Goal: Task Accomplishment & Management: Complete application form

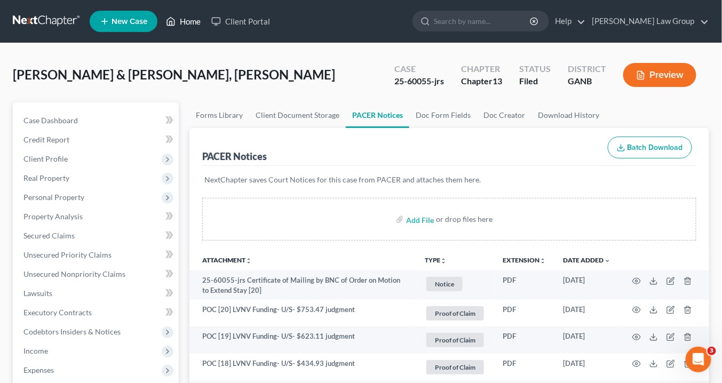
click at [189, 19] on link "Home" at bounding box center [183, 21] width 45 height 19
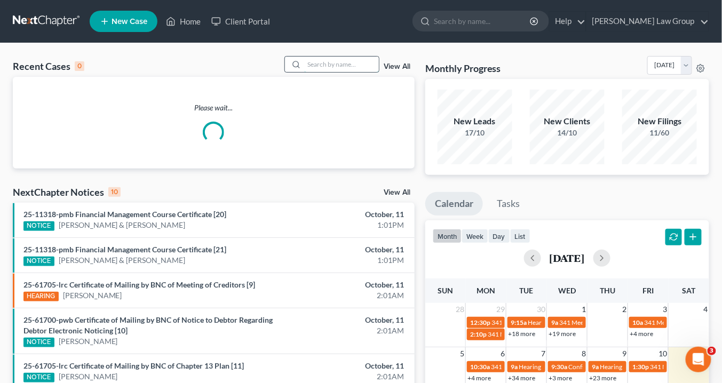
click at [334, 63] on input "search" at bounding box center [341, 64] width 75 height 15
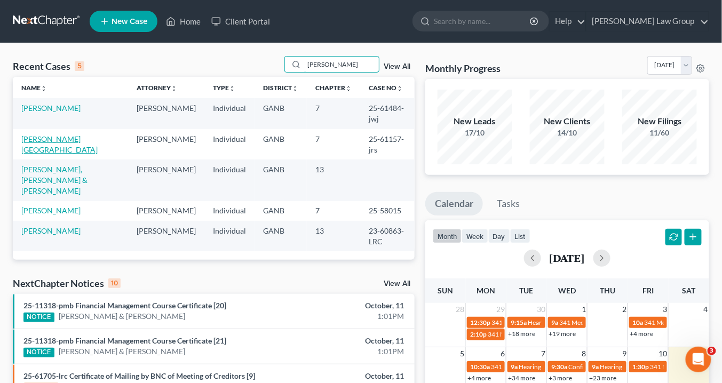
type input "harris"
click at [42, 134] on link "[PERSON_NAME][GEOGRAPHIC_DATA]" at bounding box center [59, 144] width 76 height 20
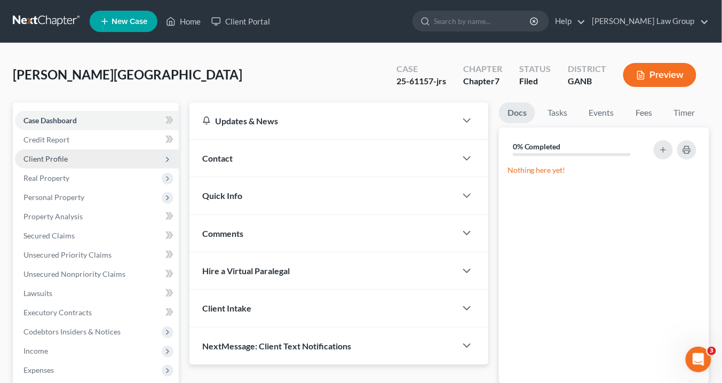
click at [58, 160] on span "Client Profile" at bounding box center [45, 158] width 44 height 9
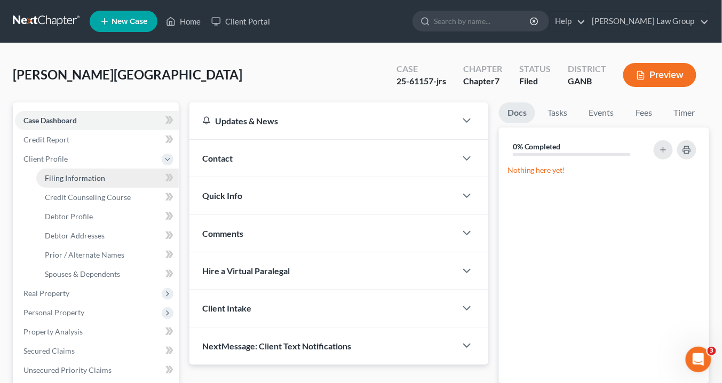
click at [67, 176] on span "Filing Information" at bounding box center [75, 177] width 60 height 9
select select "1"
select select "0"
select select "10"
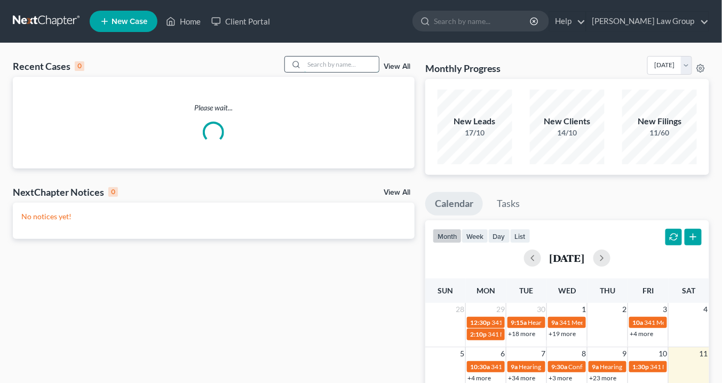
click at [321, 67] on input "search" at bounding box center [341, 64] width 75 height 15
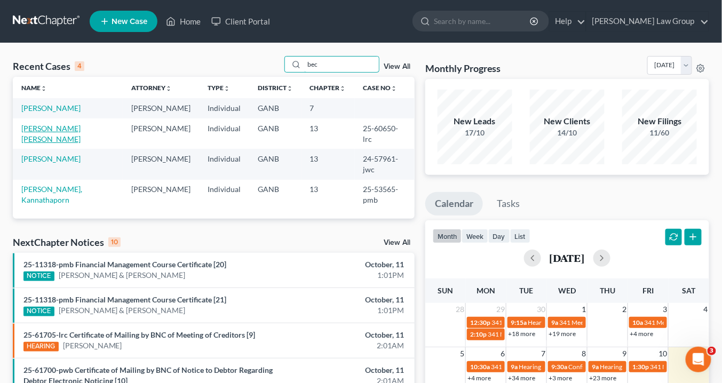
type input "bec"
click at [56, 127] on link "[PERSON_NAME] [PERSON_NAME]" at bounding box center [50, 134] width 59 height 20
click at [57, 127] on link "[PERSON_NAME] [PERSON_NAME]" at bounding box center [50, 134] width 59 height 20
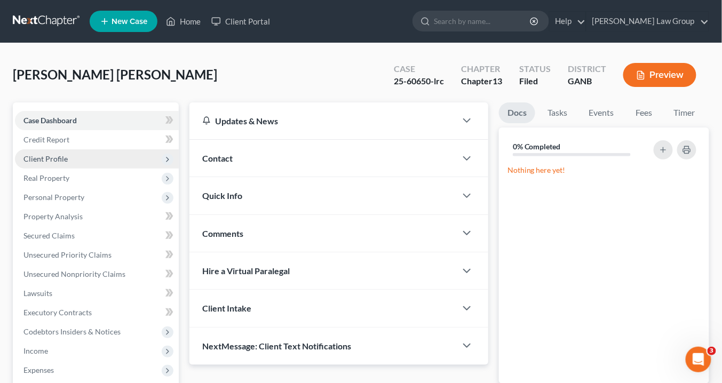
click at [65, 157] on span "Client Profile" at bounding box center [45, 158] width 44 height 9
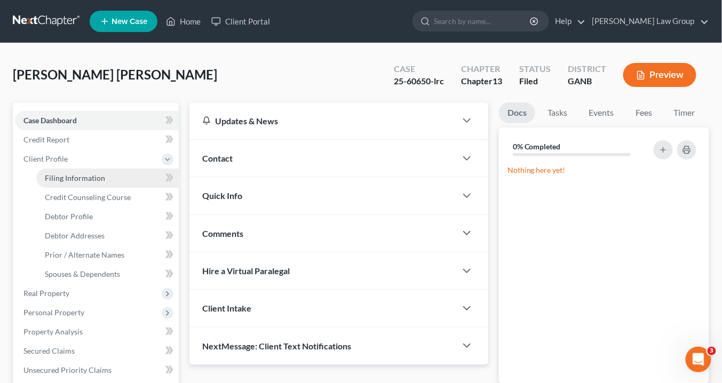
click at [61, 179] on span "Filing Information" at bounding box center [75, 177] width 60 height 9
select select "1"
select select "0"
select select "3"
select select "10"
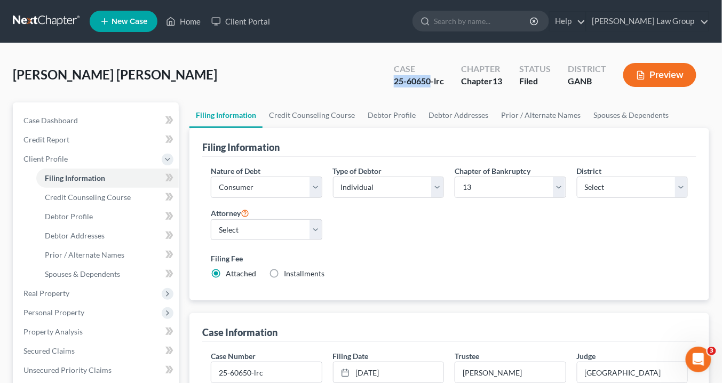
drag, startPoint x: 431, startPoint y: 78, endPoint x: 394, endPoint y: 77, distance: 37.3
click at [394, 77] on div "25-60650-lrc" at bounding box center [419, 81] width 50 height 12
copy div "25-60650"
